Goal: Information Seeking & Learning: Learn about a topic

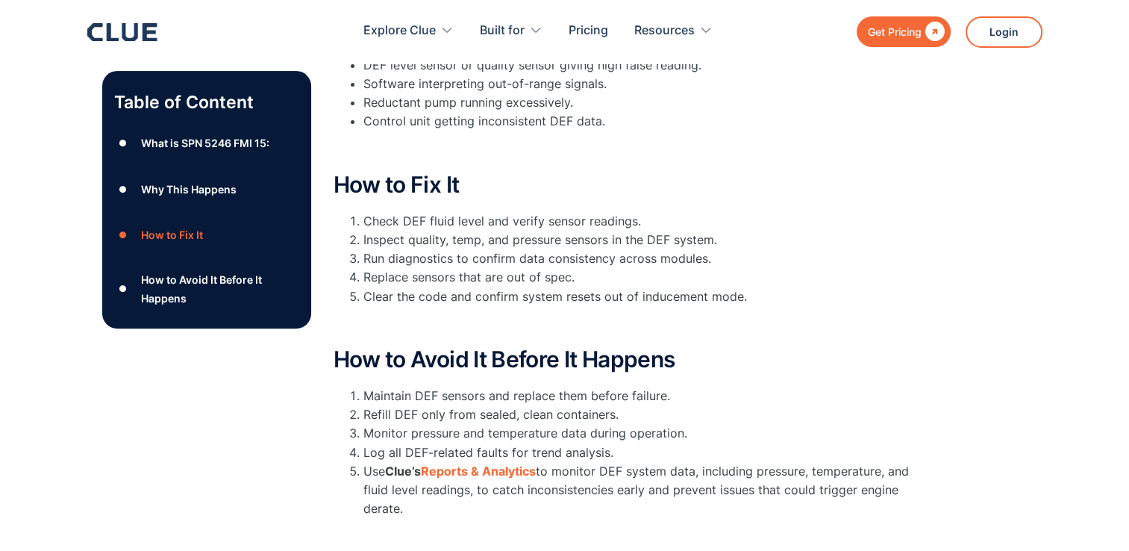
scroll to position [590, 0]
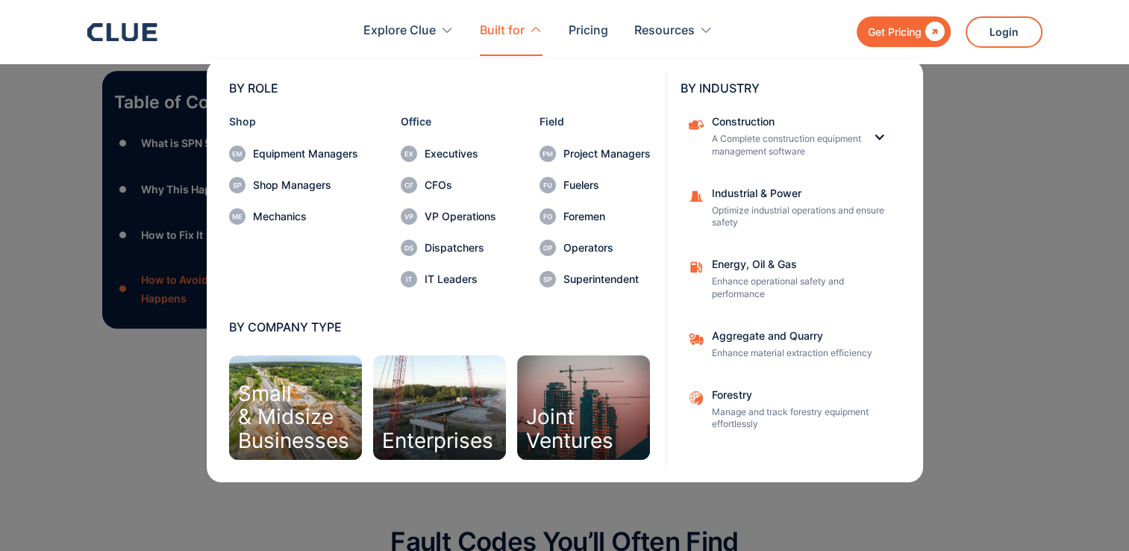
click at [1034, 215] on nav "BY ROLE Shop Equipment Managers Shop Managers Mechanics Office Executives CFOs …" at bounding box center [564, 269] width 955 height 426
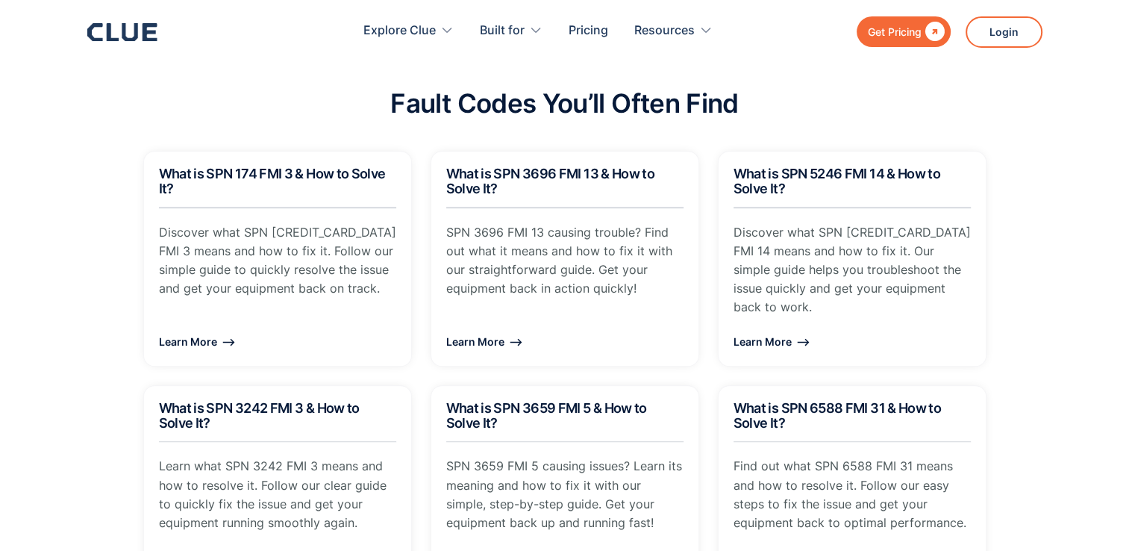
scroll to position [1032, 0]
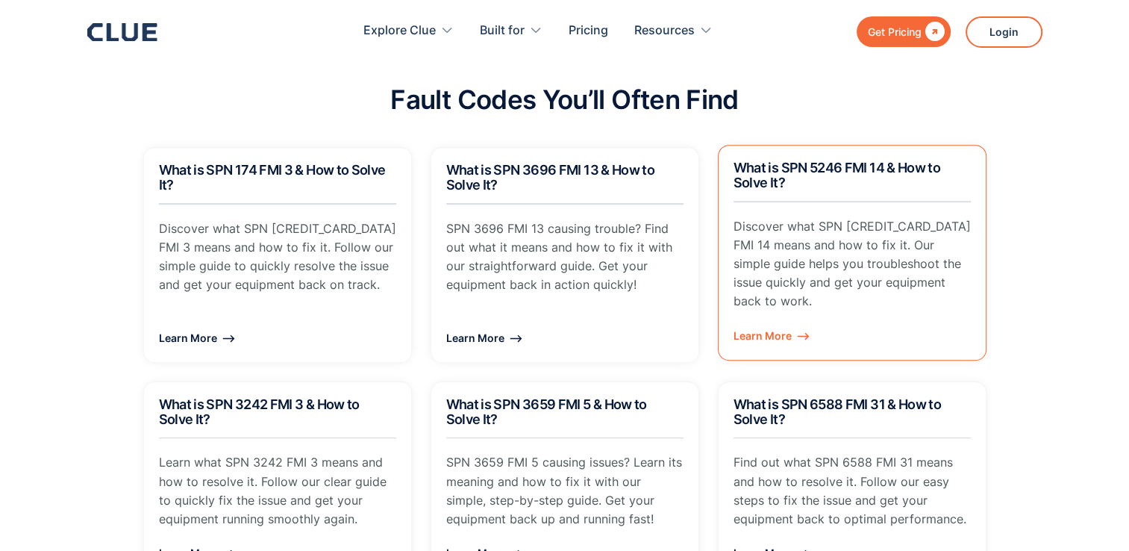
click at [869, 249] on p "Discover what SPN [CREDIT_CARD_DATA] FMI 14 means and how to fix it. Our simple…" at bounding box center [852, 264] width 237 height 94
